Goal: Check status: Check status

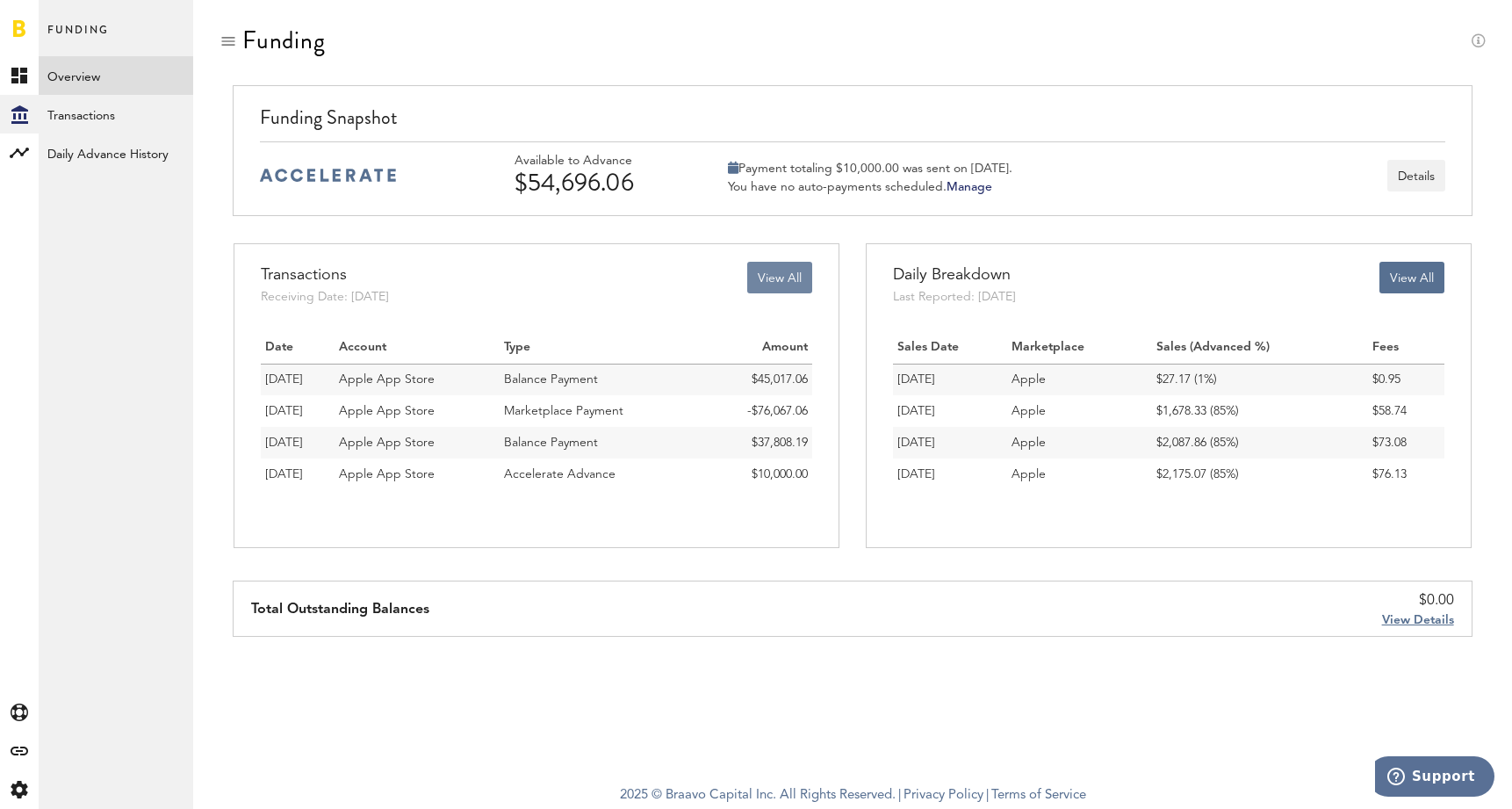
click at [767, 281] on button "View All" at bounding box center [779, 277] width 65 height 32
click at [787, 271] on button "View All" at bounding box center [779, 277] width 65 height 32
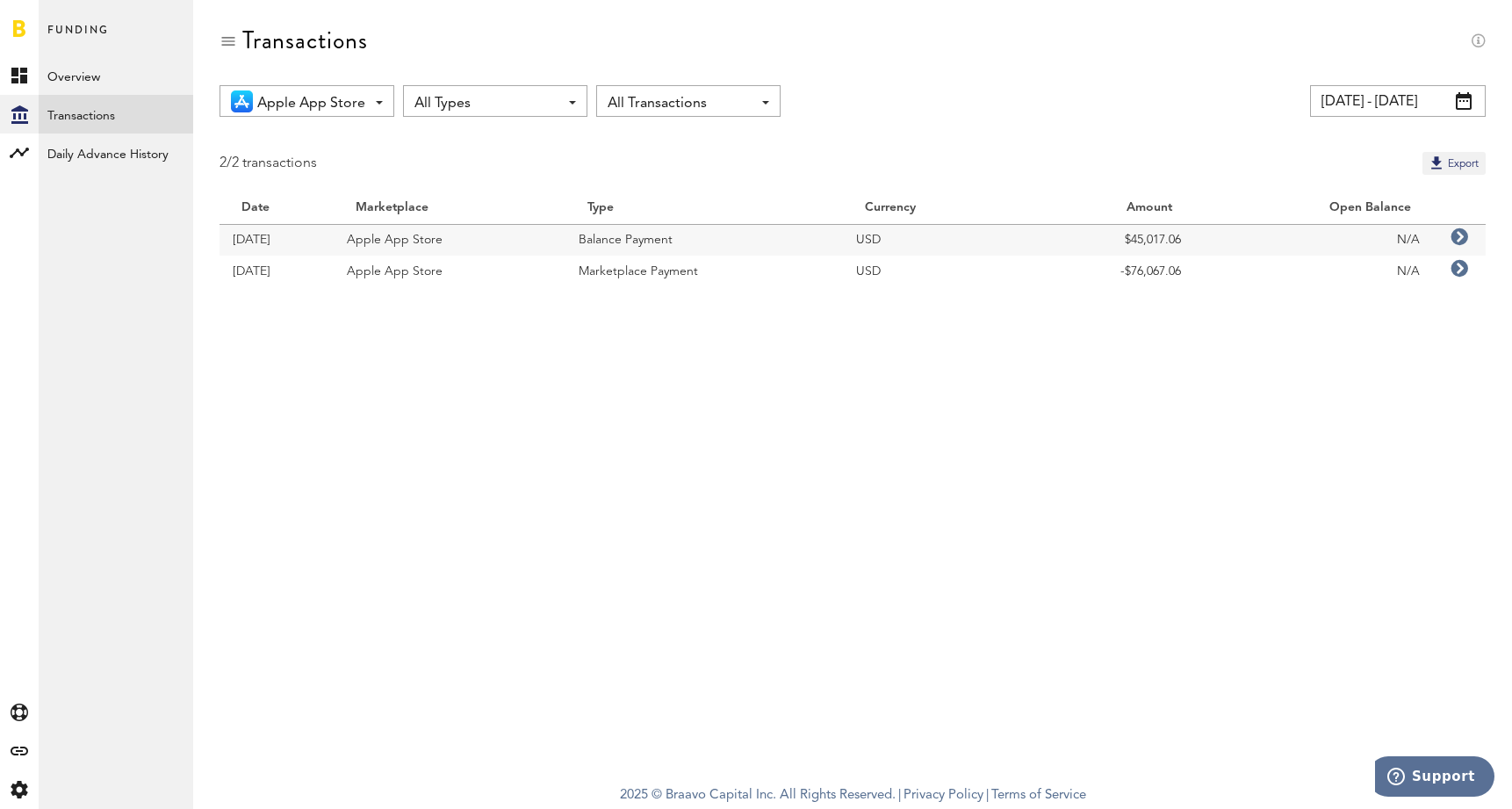
click at [1401, 111] on input "[DATE] - [DATE]" at bounding box center [1398, 101] width 175 height 32
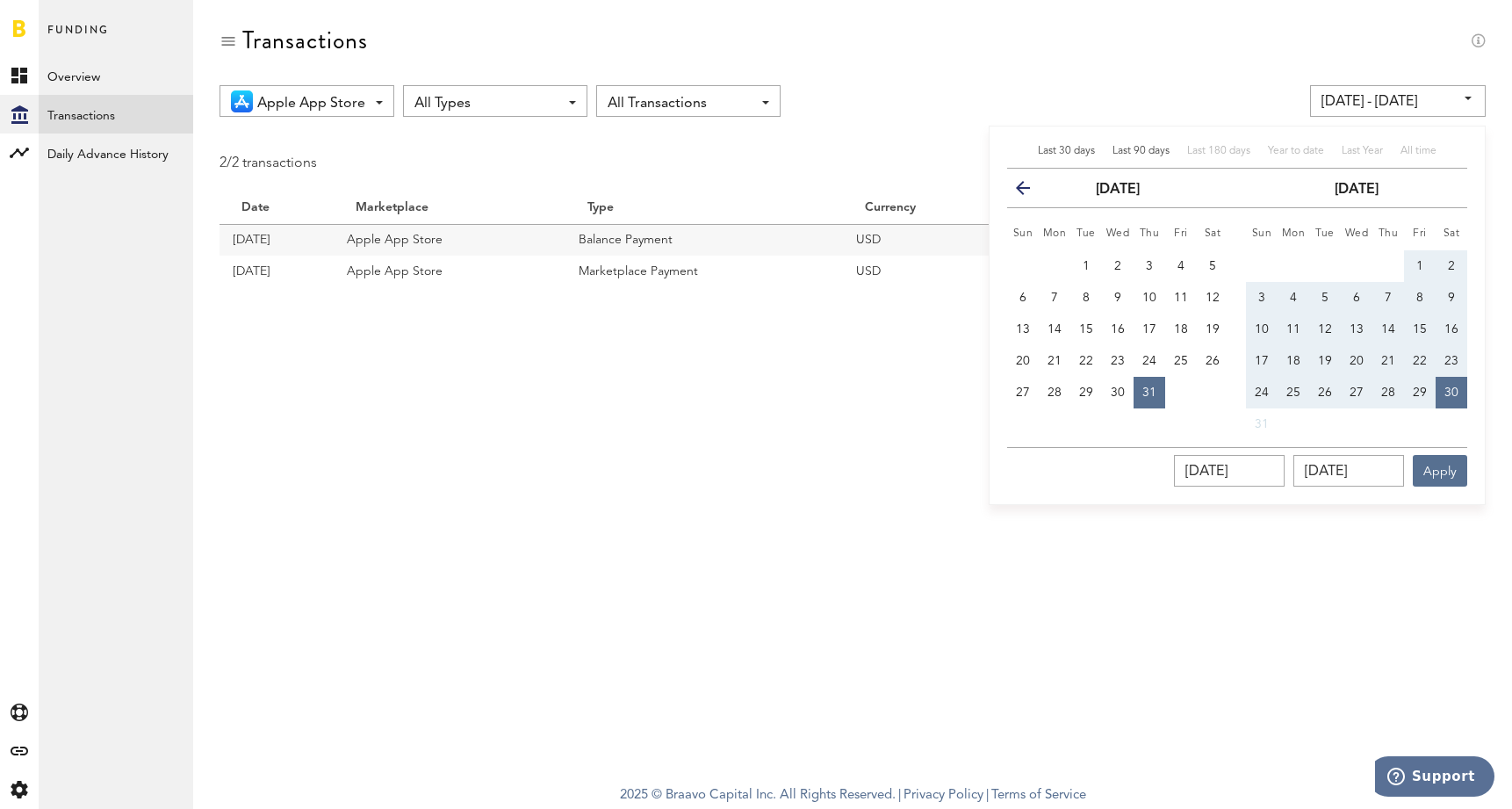
click at [1137, 156] on div "Last 90 days" at bounding box center [1141, 152] width 57 height 15
type input "[DATE] - [DATE]"
type input "[DATE]"
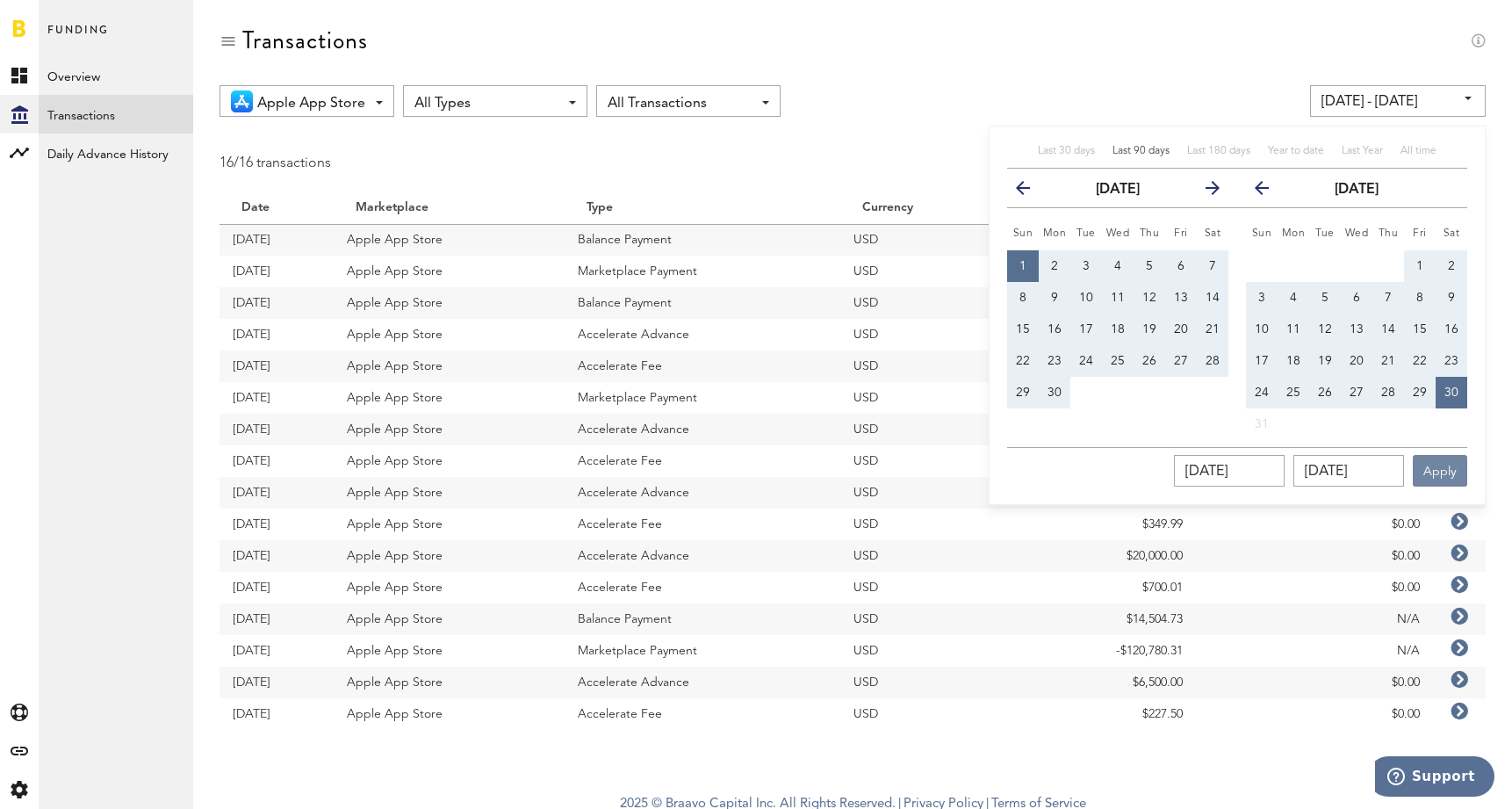
click at [1437, 480] on button "Apply" at bounding box center [1439, 471] width 54 height 32
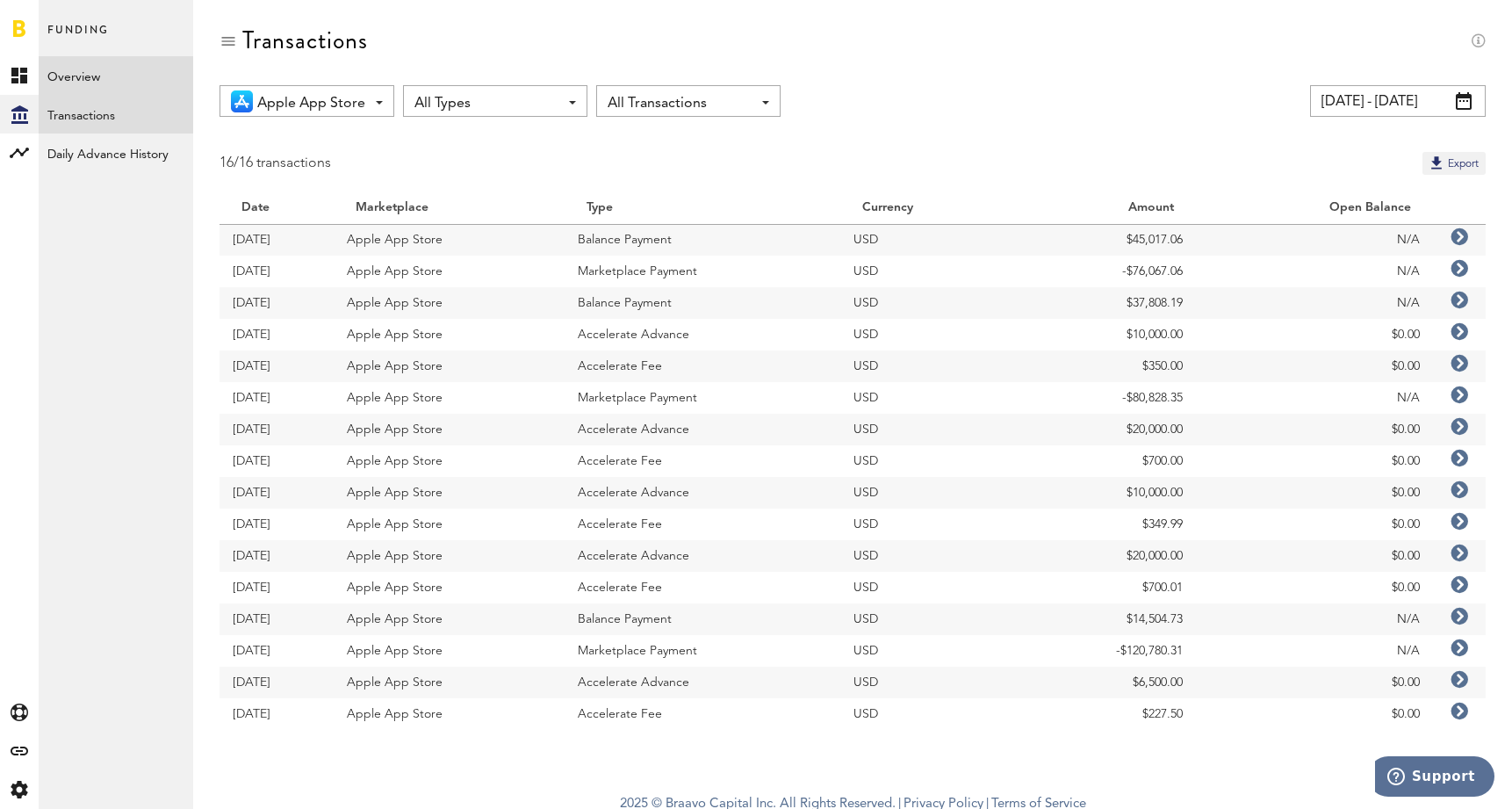
click at [74, 84] on link "Overview" at bounding box center [116, 75] width 155 height 39
